Goal: Use online tool/utility

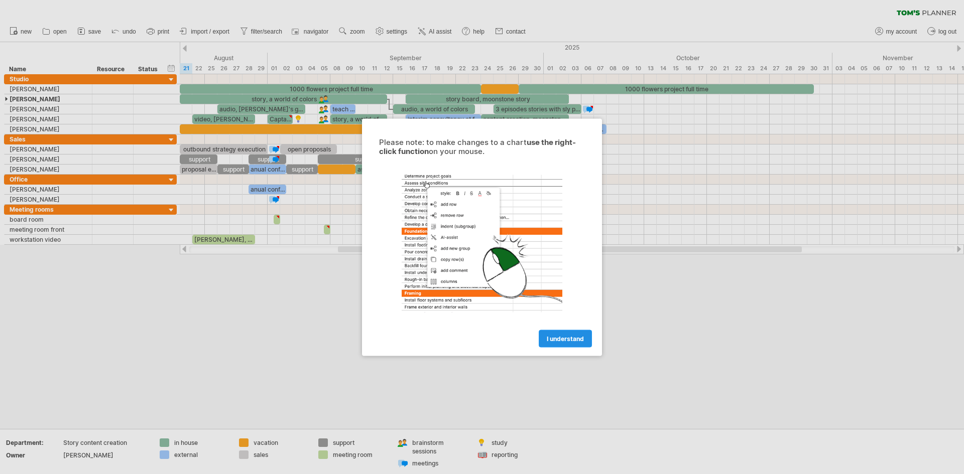
click at [571, 335] on span "I understand" at bounding box center [565, 339] width 37 height 8
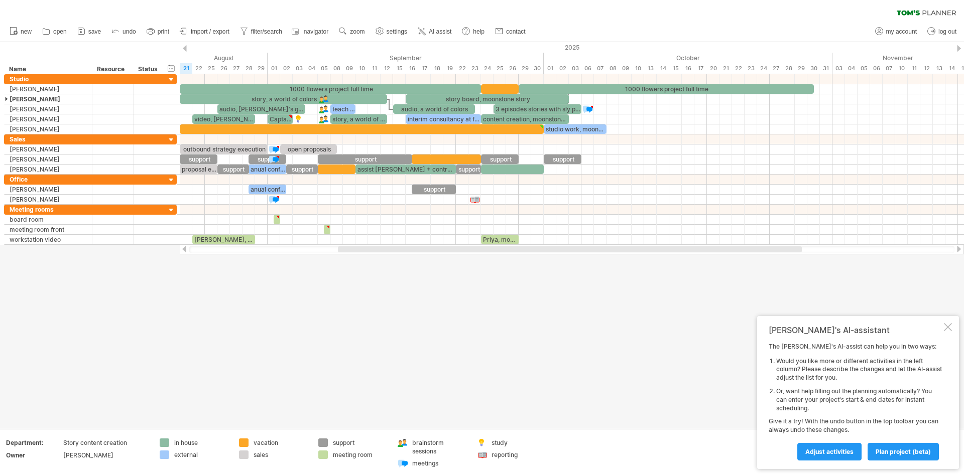
click at [946, 325] on div at bounding box center [948, 327] width 8 height 8
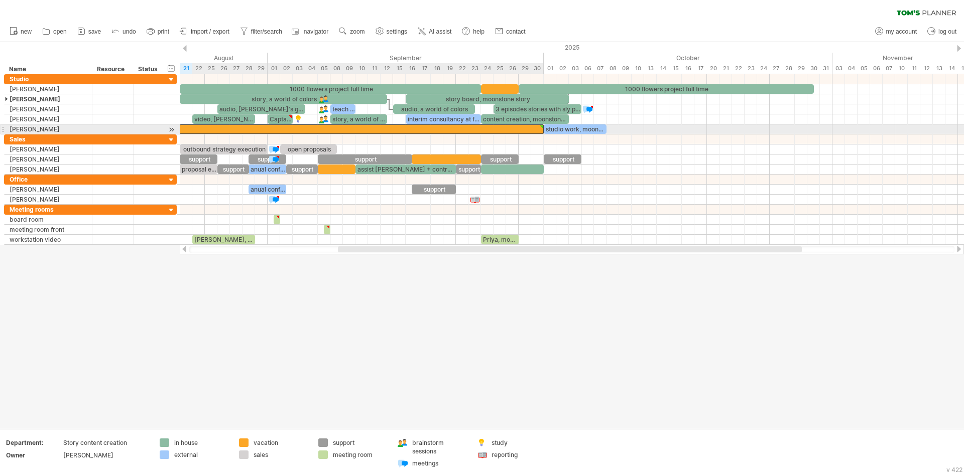
click at [266, 124] on div at bounding box center [362, 129] width 364 height 10
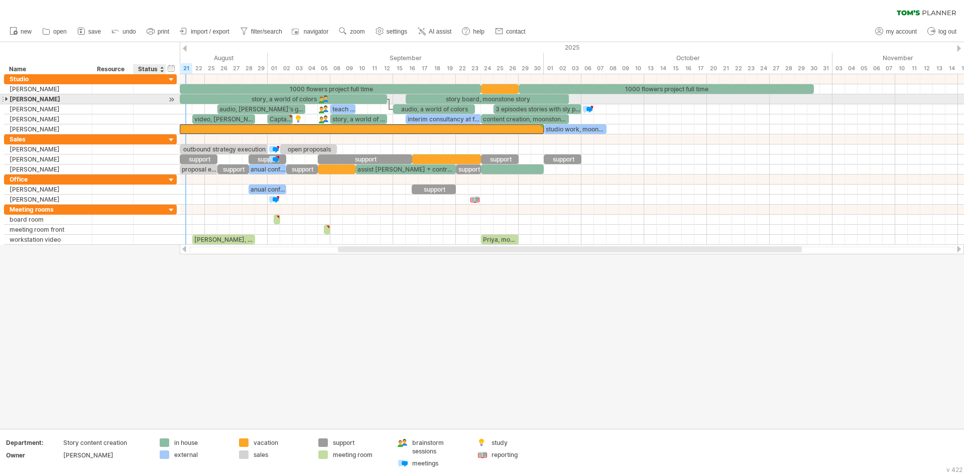
click at [142, 97] on div at bounding box center [150, 99] width 22 height 10
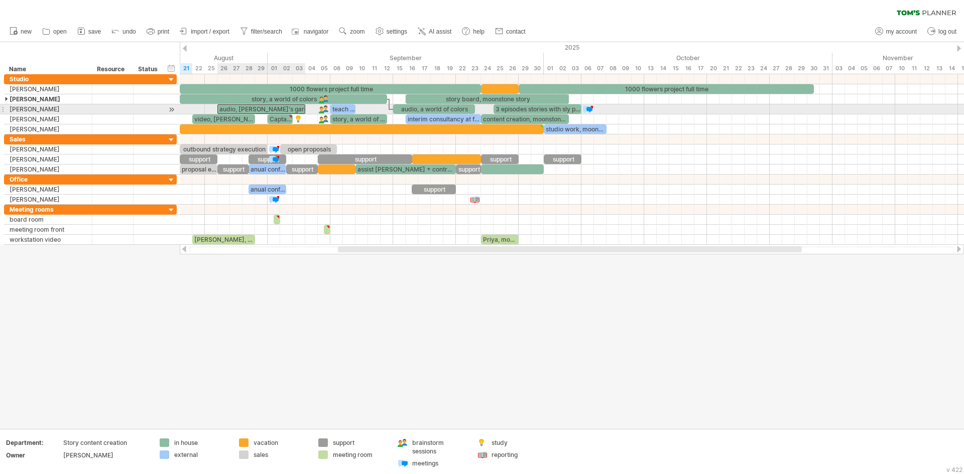
click at [274, 110] on div "audio, [PERSON_NAME]'s garden" at bounding box center [261, 109] width 88 height 10
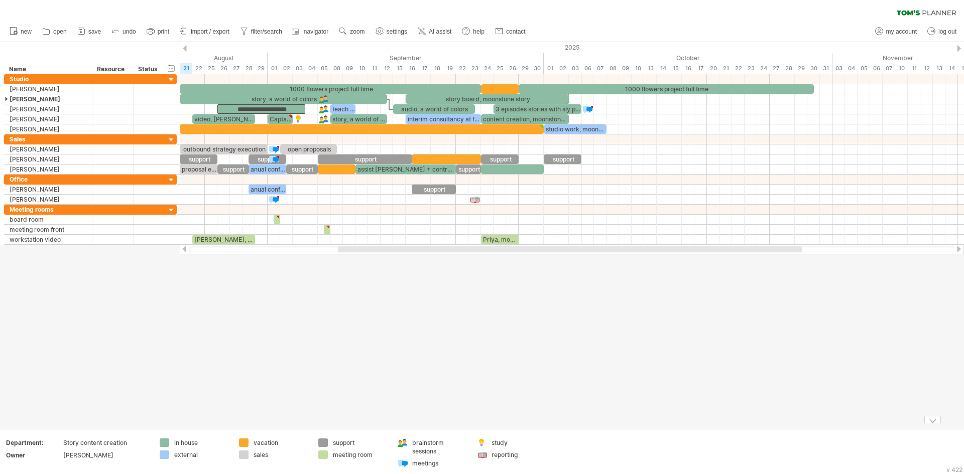
click at [651, 408] on div at bounding box center [482, 235] width 964 height 387
click at [193, 445] on div "in house" at bounding box center [201, 443] width 55 height 9
click at [100, 442] on div "Story content creation" at bounding box center [105, 443] width 84 height 9
click at [205, 34] on span "import / export" at bounding box center [210, 31] width 39 height 7
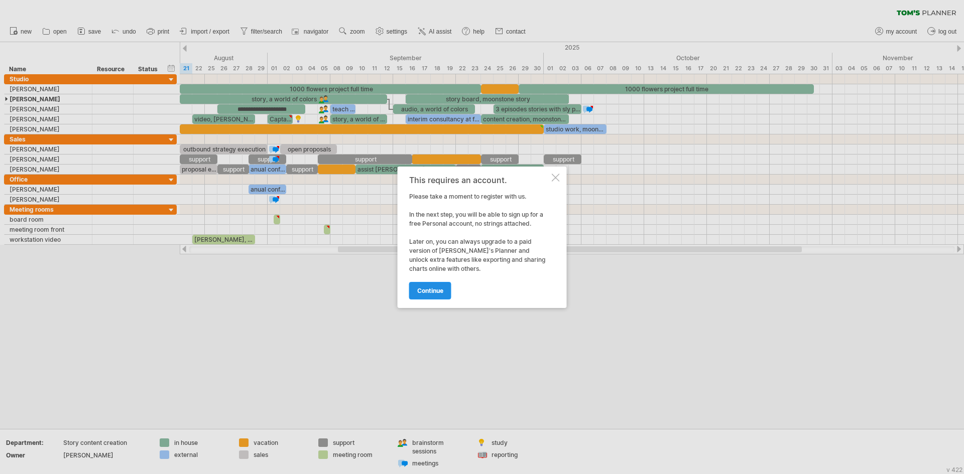
click at [436, 291] on span "continue" at bounding box center [430, 291] width 26 height 8
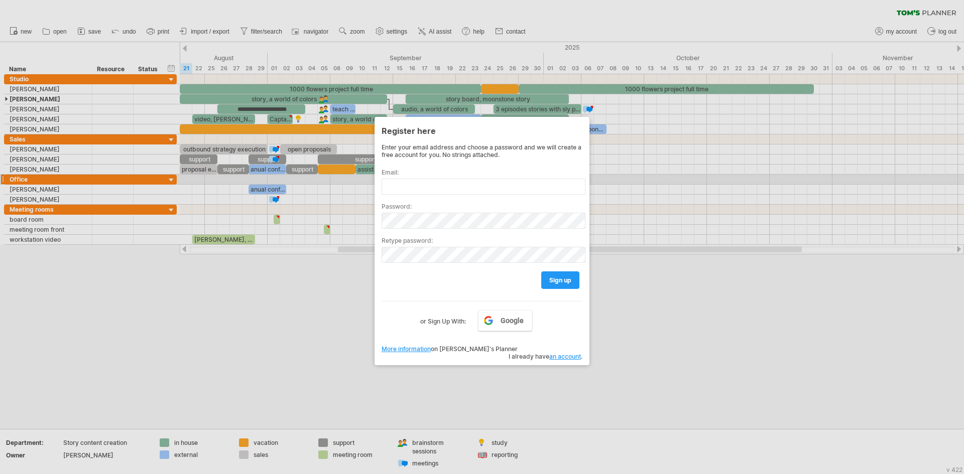
click at [726, 185] on div at bounding box center [482, 237] width 964 height 474
